Goal: Transaction & Acquisition: Purchase product/service

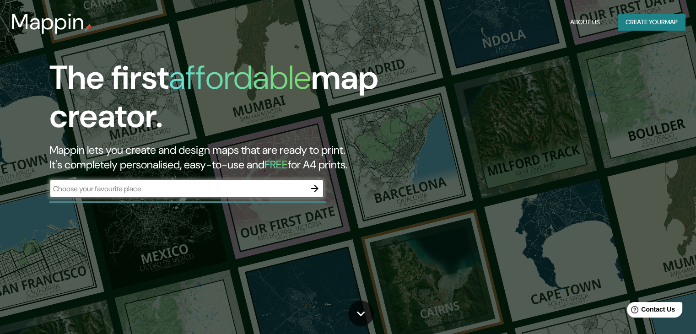
click at [187, 187] on input "text" at bounding box center [177, 188] width 256 height 11
click at [314, 189] on icon "button" at bounding box center [314, 188] width 11 height 11
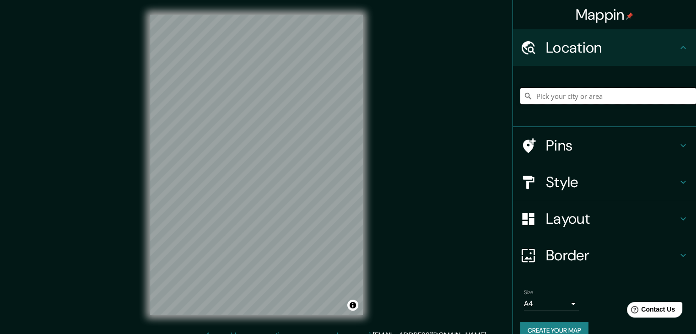
click at [567, 101] on input "Pick your city or area" at bounding box center [608, 96] width 176 height 16
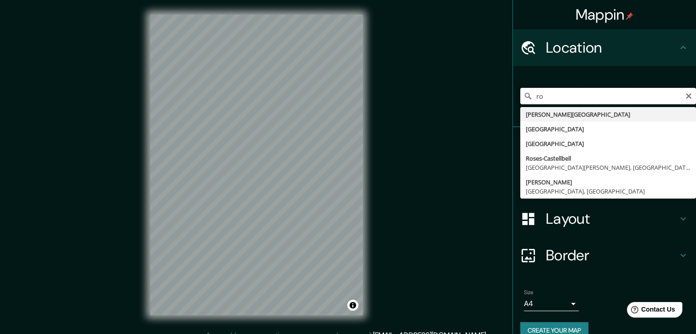
type input "r"
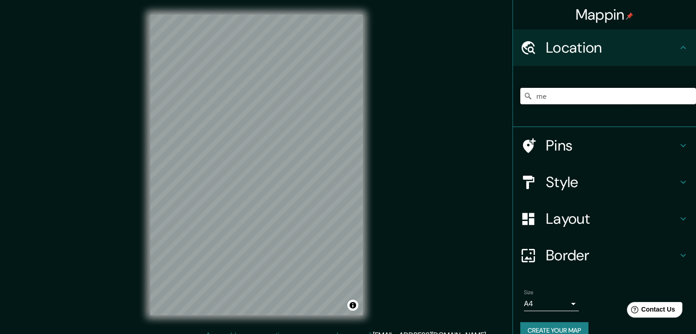
type input "m"
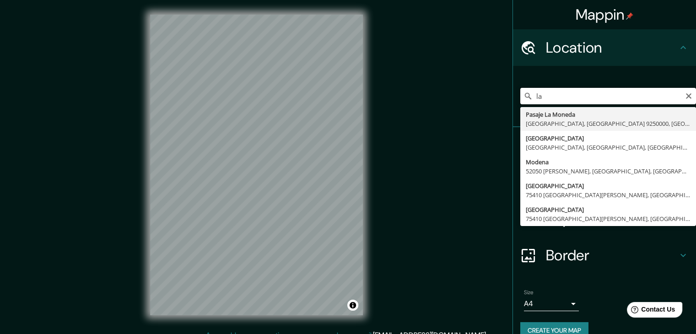
type input "l"
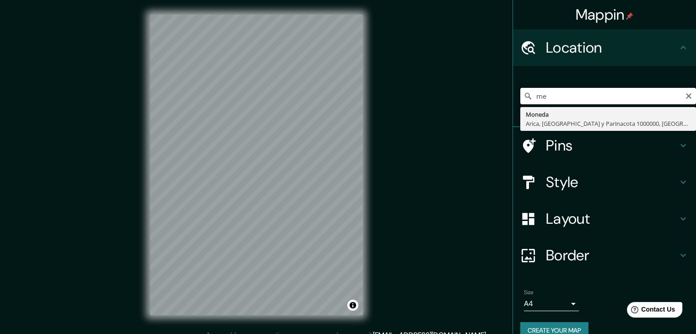
type input "m"
click at [647, 99] on input "[GEOGRAPHIC_DATA], [US_STATE], [GEOGRAPHIC_DATA]" at bounding box center [608, 96] width 176 height 16
type input "[GEOGRAPHIC_DATA], [US_STATE], [GEOGRAPHIC_DATA]"
click at [685, 96] on icon "Clear" at bounding box center [687, 95] width 5 height 5
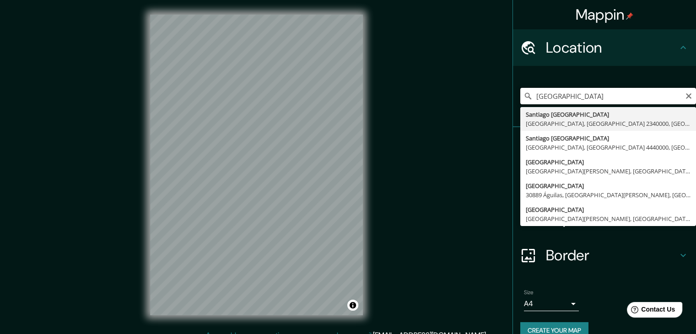
drag, startPoint x: 587, startPoint y: 94, endPoint x: 554, endPoint y: 97, distance: 33.1
click at [554, 97] on input "[GEOGRAPHIC_DATA]" at bounding box center [608, 96] width 176 height 16
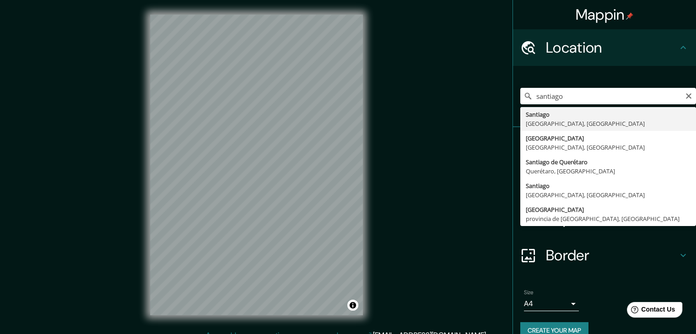
type input "[GEOGRAPHIC_DATA], [GEOGRAPHIC_DATA], [GEOGRAPHIC_DATA]"
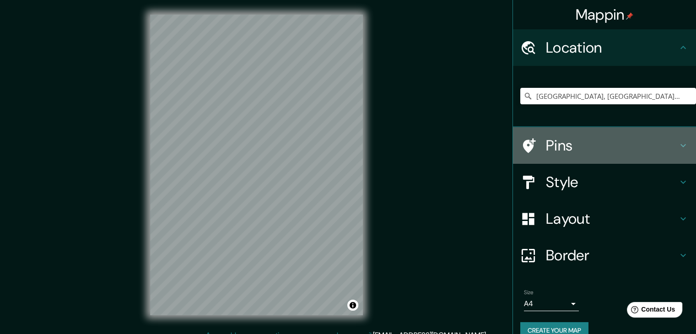
click at [620, 143] on h4 "Pins" at bounding box center [612, 145] width 132 height 18
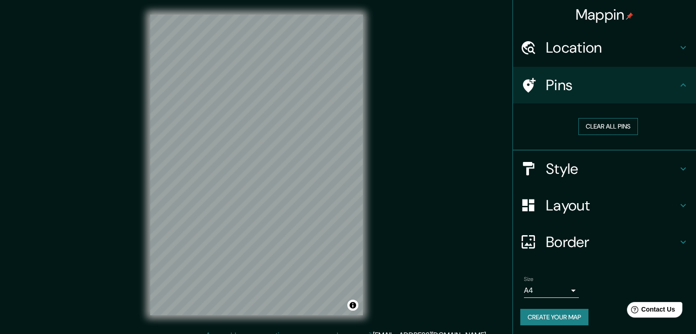
click at [607, 127] on button "Clear all pins" at bounding box center [607, 126] width 59 height 17
click at [616, 86] on h4 "Pins" at bounding box center [612, 85] width 132 height 18
click at [523, 86] on icon at bounding box center [529, 85] width 13 height 15
click at [568, 167] on h4 "Style" at bounding box center [612, 169] width 132 height 18
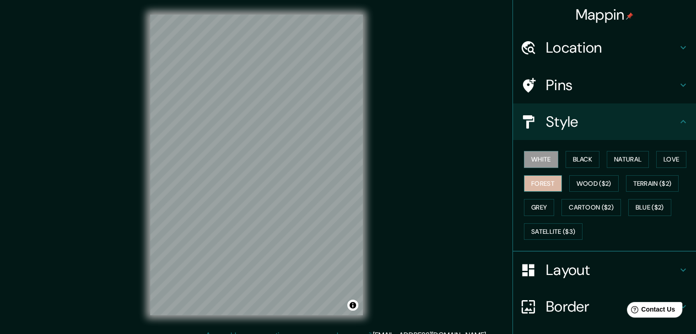
click at [544, 180] on button "Forest" at bounding box center [543, 183] width 38 height 17
click at [578, 181] on button "Wood ($2)" at bounding box center [593, 183] width 49 height 17
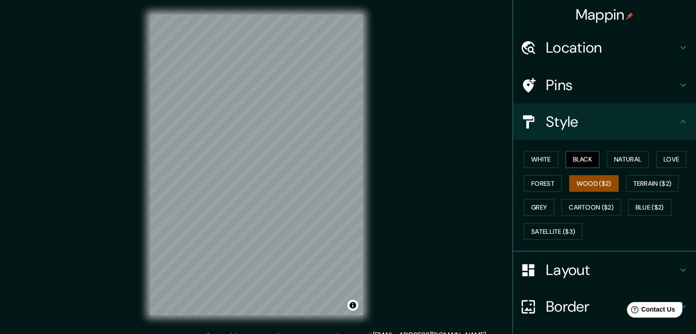
click at [577, 157] on button "Black" at bounding box center [582, 159] width 34 height 17
click at [539, 178] on button "Forest" at bounding box center [543, 183] width 38 height 17
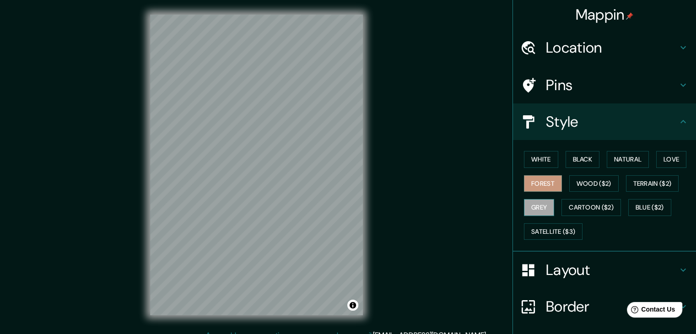
click at [539, 199] on button "Grey" at bounding box center [539, 207] width 30 height 17
click at [590, 202] on button "Cartoon ($2)" at bounding box center [590, 207] width 59 height 17
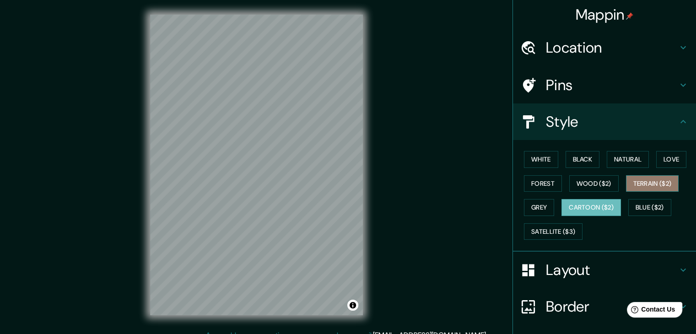
click at [649, 182] on button "Terrain ($2)" at bounding box center [652, 183] width 53 height 17
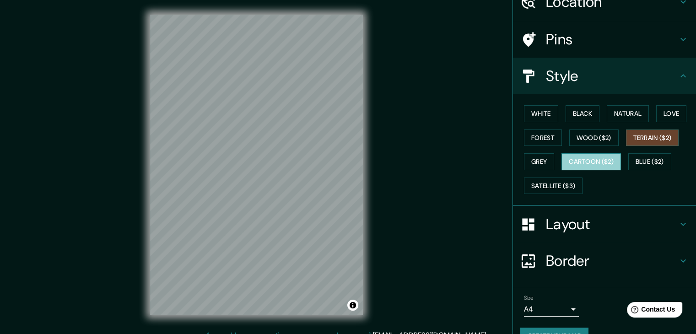
click at [596, 163] on button "Cartoon ($2)" at bounding box center [590, 161] width 59 height 17
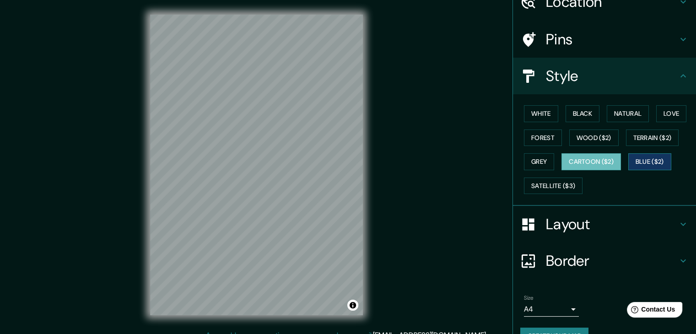
click at [640, 156] on button "Blue ($2)" at bounding box center [649, 161] width 43 height 17
click at [554, 187] on button "Satellite ($3)" at bounding box center [553, 185] width 59 height 17
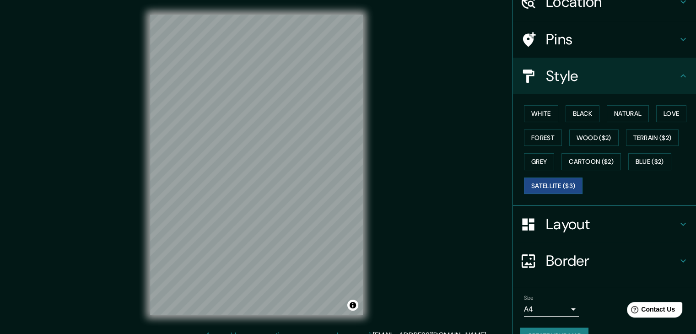
click at [585, 223] on h4 "Layout" at bounding box center [612, 224] width 132 height 18
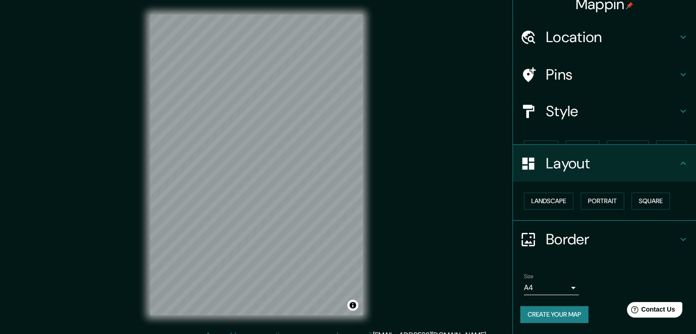
scroll to position [0, 0]
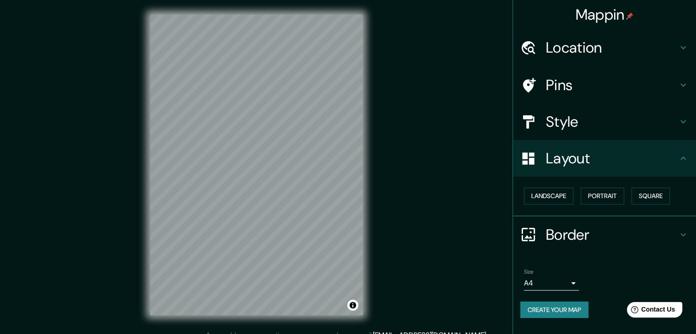
click at [621, 222] on div "Border" at bounding box center [604, 234] width 183 height 37
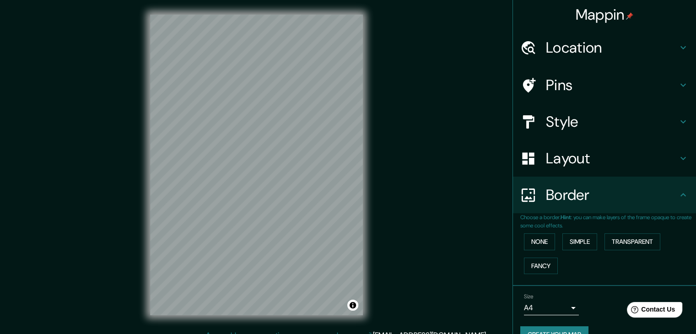
click at [574, 86] on h4 "Pins" at bounding box center [612, 85] width 132 height 18
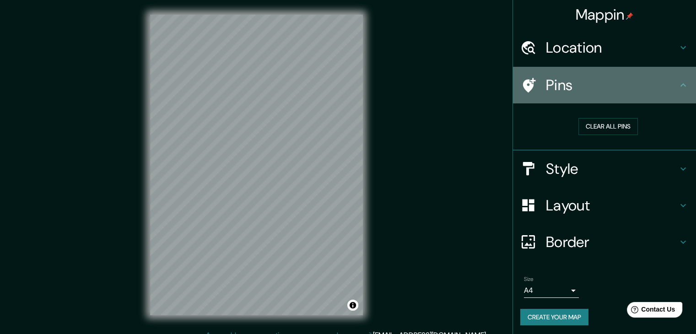
drag, startPoint x: 506, startPoint y: 80, endPoint x: 519, endPoint y: 83, distance: 13.2
click at [517, 83] on div "Pins" at bounding box center [604, 85] width 183 height 37
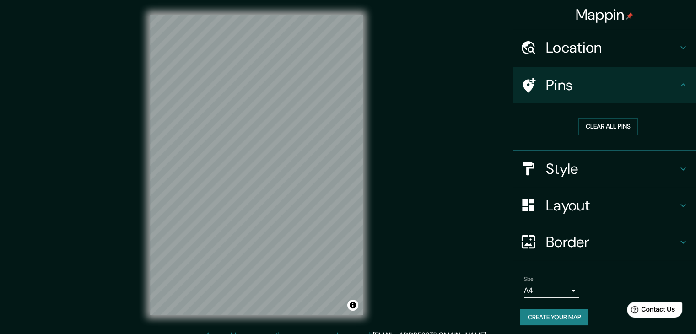
drag, startPoint x: 519, startPoint y: 83, endPoint x: 552, endPoint y: 96, distance: 35.9
click at [523, 83] on icon at bounding box center [529, 85] width 13 height 15
click at [616, 128] on button "Clear all pins" at bounding box center [607, 126] width 59 height 17
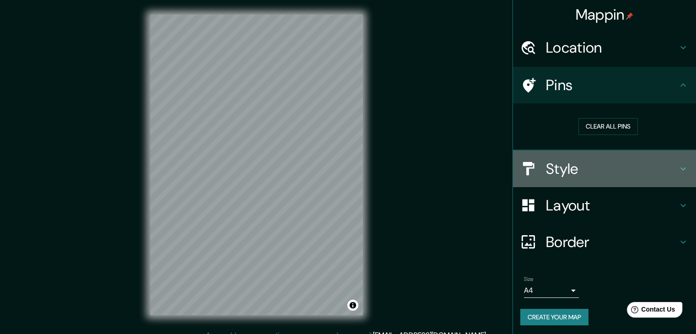
click at [571, 164] on h4 "Style" at bounding box center [612, 169] width 132 height 18
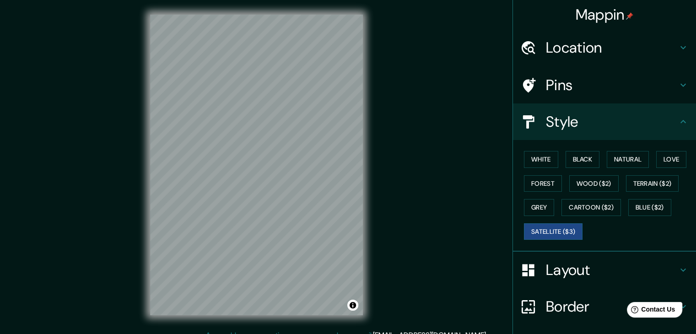
click at [596, 130] on div "Style" at bounding box center [604, 121] width 183 height 37
click at [594, 273] on h4 "Layout" at bounding box center [612, 270] width 132 height 18
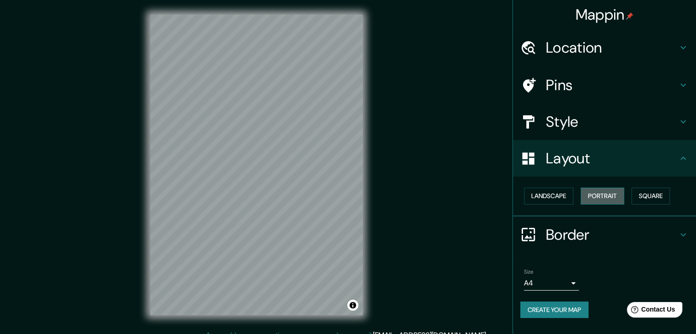
click at [602, 196] on button "Portrait" at bounding box center [601, 195] width 43 height 17
click at [562, 193] on button "Landscape" at bounding box center [548, 195] width 49 height 17
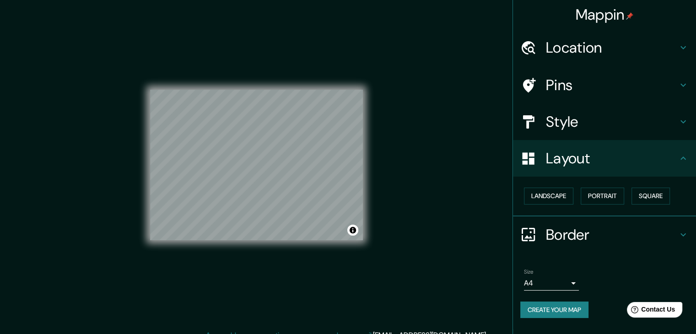
click at [686, 193] on div "Landscape [GEOGRAPHIC_DATA]" at bounding box center [608, 196] width 176 height 24
click at [664, 190] on button "Square" at bounding box center [650, 195] width 38 height 17
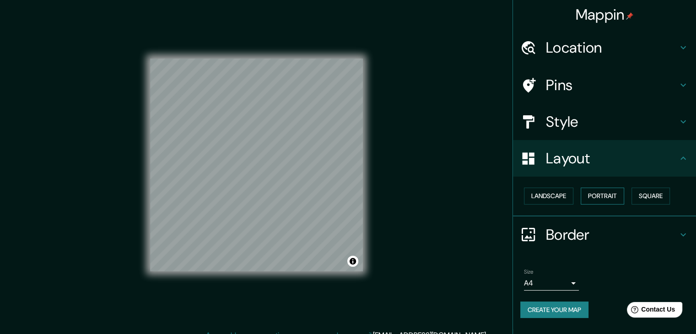
click at [611, 191] on button "Portrait" at bounding box center [601, 195] width 43 height 17
